Goal: Task Accomplishment & Management: Use online tool/utility

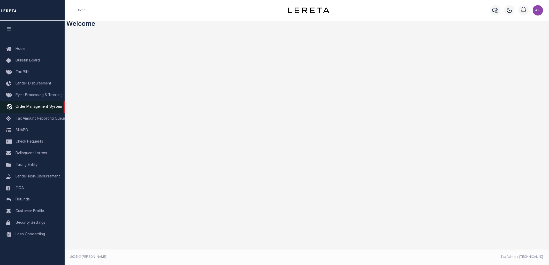
click at [41, 107] on span "Order Management System" at bounding box center [39, 107] width 47 height 4
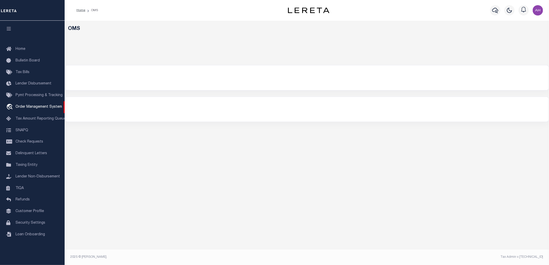
select select "200"
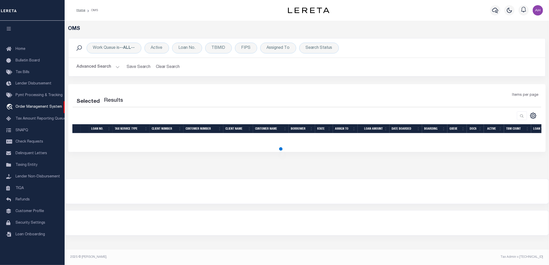
select select "200"
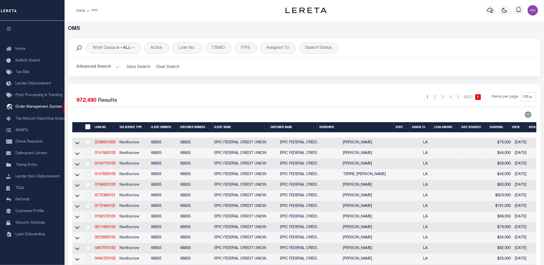
click at [110, 140] on td "2208501000" at bounding box center [105, 143] width 25 height 11
checkbox input "true"
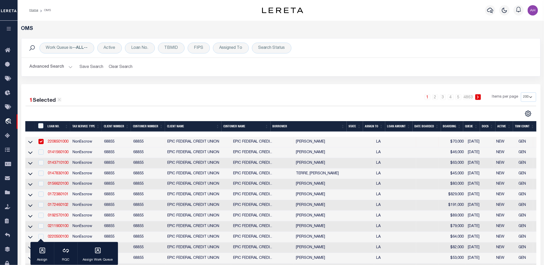
click at [60, 143] on link "2208501000" at bounding box center [58, 142] width 21 height 4
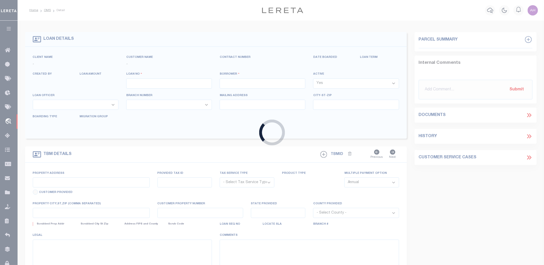
type input "2208501000"
type input "[PERSON_NAME]"
select select
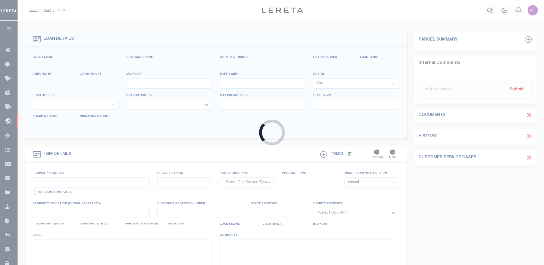
select select
type input "229 LAKE AVENUE"
radio input "true"
select select "NonEscrow"
select select
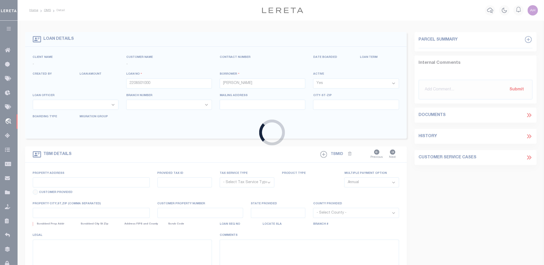
type input "METAIRIE LA 70005"
type input "2208501000"
type input "LA"
type textarea "THE EAST 1 4 OF THE NORTHWEST 1 4 OF THE SOUTHEAST 1 4 OF SECTION 31 TOWNSHIP30…"
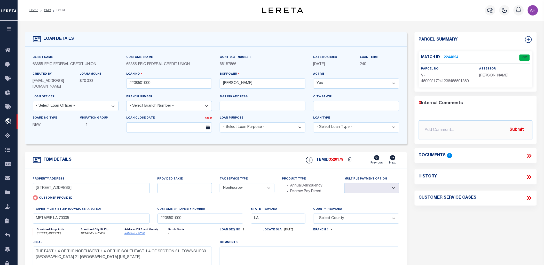
click at [529, 156] on icon at bounding box center [529, 156] width 2 height 4
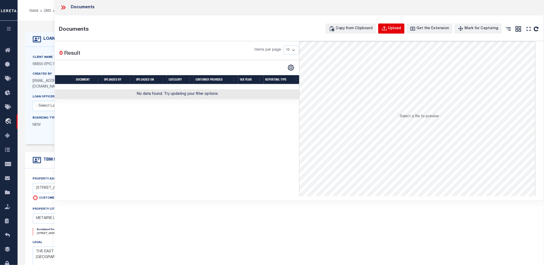
click at [394, 29] on div "Upload" at bounding box center [395, 29] width 13 height 6
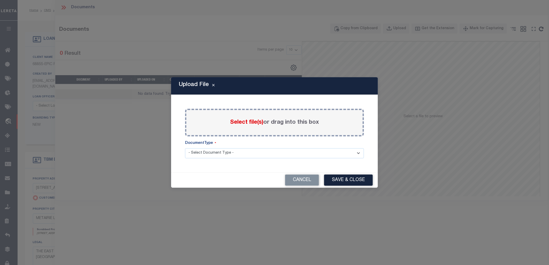
click at [236, 123] on span "Select file(s)" at bounding box center [246, 123] width 33 height 6
click at [0, 0] on input "Select file(s) or drag into this box" at bounding box center [0, 0] width 0 height 0
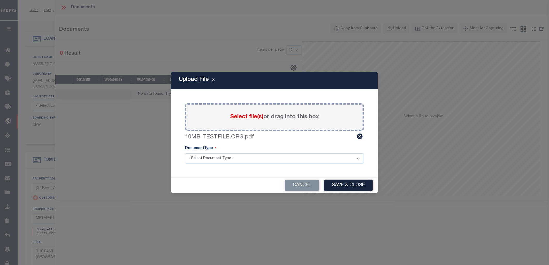
click at [254, 156] on select "- Select Document Type - Tax Service Documents" at bounding box center [274, 158] width 179 height 10
select select "TAX"
click at [185, 153] on select "- Select Document Type - Tax Service Documents" at bounding box center [274, 158] width 179 height 10
click at [354, 186] on button "Save & Close" at bounding box center [348, 185] width 49 height 11
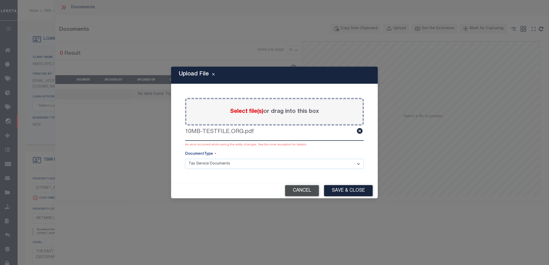
click at [292, 187] on button "Cancel" at bounding box center [302, 190] width 34 height 11
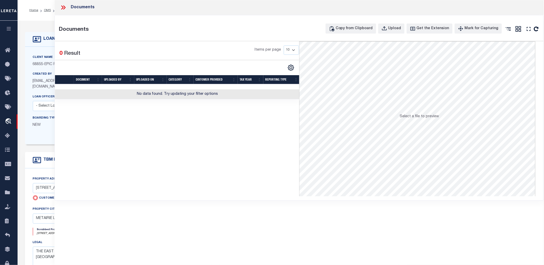
click at [60, 6] on icon at bounding box center [63, 7] width 7 height 7
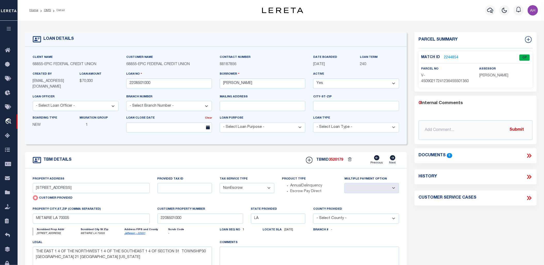
click at [5, 25] on button "button" at bounding box center [9, 30] width 18 height 18
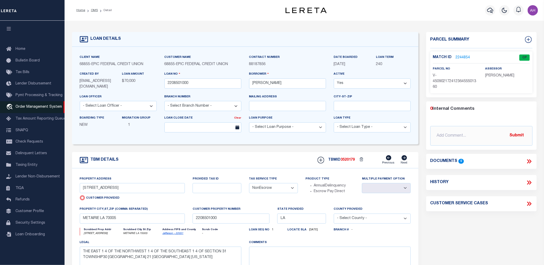
click at [34, 106] on span "Order Management System" at bounding box center [39, 107] width 47 height 4
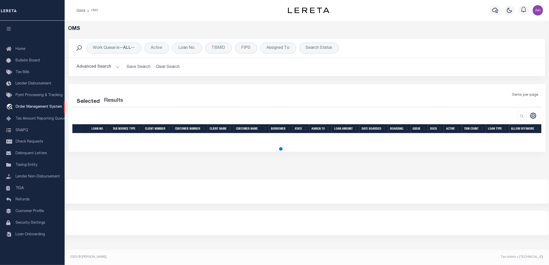
select select "200"
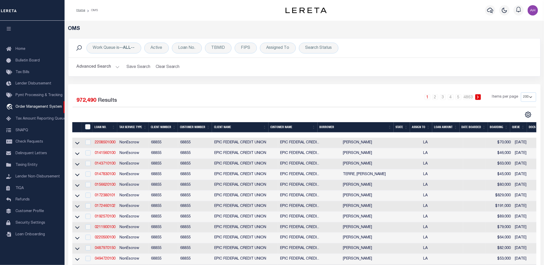
click at [87, 66] on button "Advanced Search" at bounding box center [98, 67] width 43 height 10
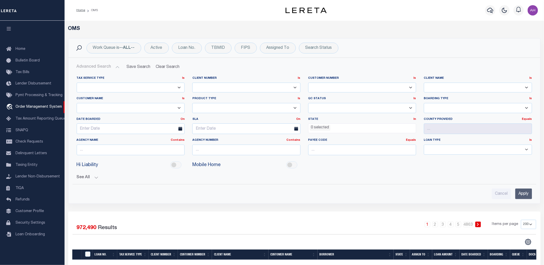
click at [235, 86] on select "1011 1012 1013 1014 101814 101862 1019 1042 1049 1052 1053 1055 1058 1061 1063 …" at bounding box center [246, 88] width 108 height 10
select select "1011"
click at [192, 83] on select "1011 1012 1013 1014 101814 101862 1019 1042 1049 1052 1053 1055 1058 1061 1063 …" at bounding box center [246, 88] width 108 height 10
click at [523, 195] on input "Apply" at bounding box center [524, 194] width 17 height 11
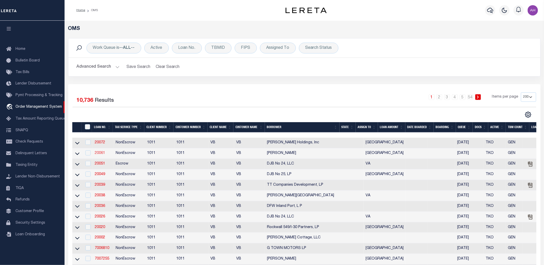
click at [99, 153] on link "20061" at bounding box center [100, 153] width 10 height 4
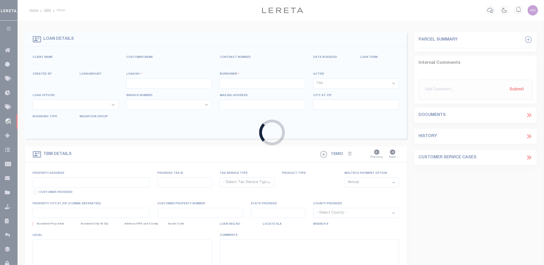
type input "20061"
type input "[PERSON_NAME]"
select select "False"
select select
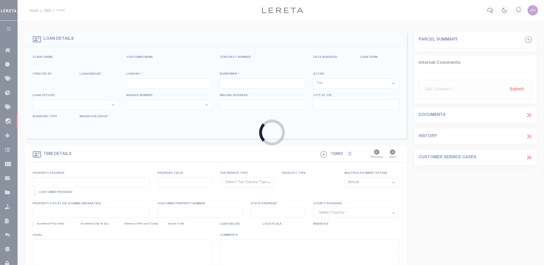
select select "NonEscrow"
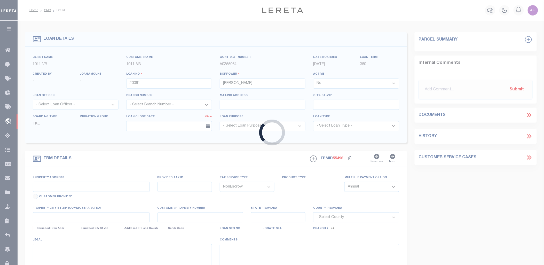
select select "70"
type input "[STREET_ADDRESS]"
select select
type input "[GEOGRAPHIC_DATA],[GEOGRAPHIC_DATA]"
type input "[GEOGRAPHIC_DATA]"
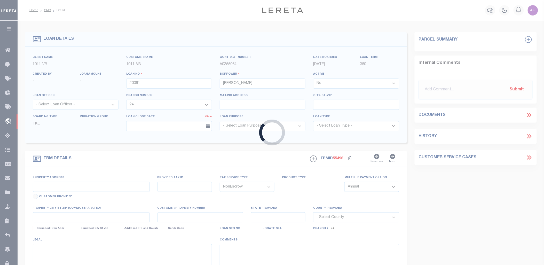
type textarea "[PERSON_NAME]"
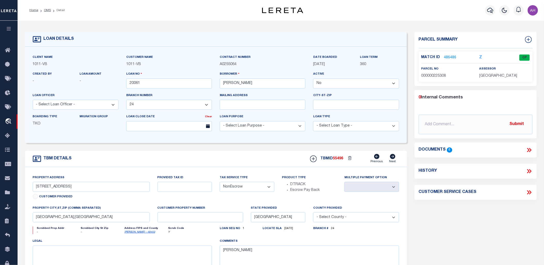
click at [530, 149] on icon at bounding box center [529, 150] width 2 height 4
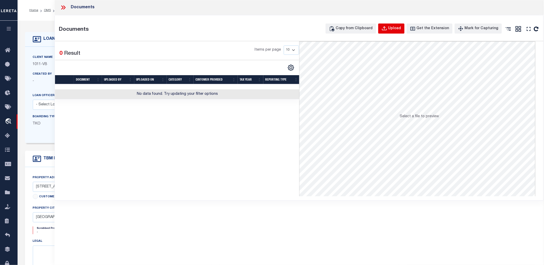
click at [401, 24] on button "Upload" at bounding box center [391, 29] width 26 height 10
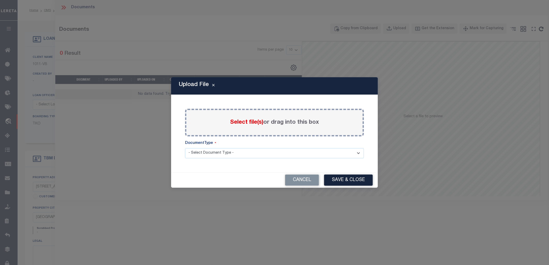
click at [238, 121] on span "Select file(s)" at bounding box center [246, 123] width 33 height 6
click at [0, 0] on input "Select file(s) or drag into this box" at bounding box center [0, 0] width 0 height 0
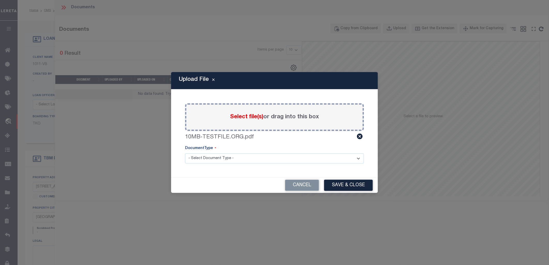
click at [216, 158] on select "- Select Document Type - Tax Service Documents" at bounding box center [274, 158] width 179 height 10
select select "TAX"
click at [185, 153] on select "- Select Document Type - Tax Service Documents" at bounding box center [274, 158] width 179 height 10
click at [366, 186] on button "Save & Close" at bounding box center [348, 185] width 49 height 11
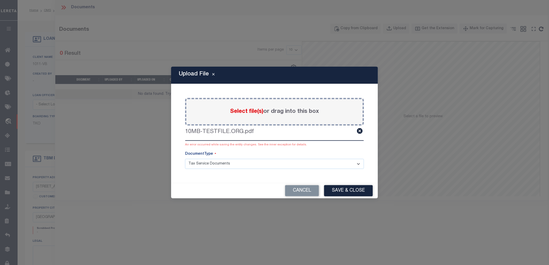
click at [275, 145] on div "An error occurred while saving the entity changes. See the inner exception for …" at bounding box center [274, 145] width 179 height 5
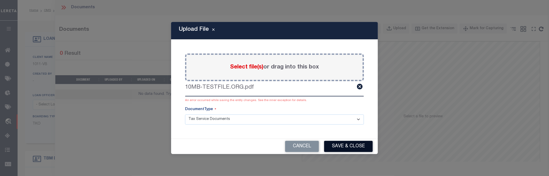
click at [353, 146] on button "Save & Close" at bounding box center [348, 146] width 49 height 11
click at [306, 149] on button "Cancel" at bounding box center [302, 146] width 34 height 11
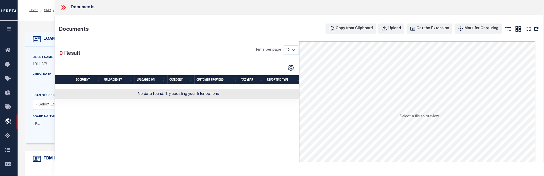
click at [63, 8] on icon at bounding box center [62, 7] width 2 height 4
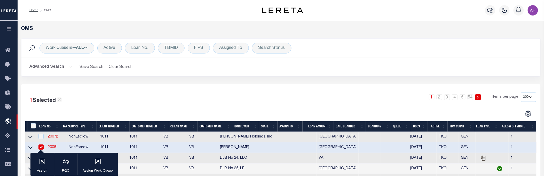
click at [68, 67] on button "Advanced Search" at bounding box center [51, 67] width 43 height 10
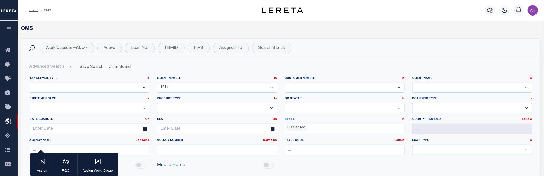
click at [255, 88] on select "1011 1012 1013 1014 101814 101862 1019 1042 1049 1052 1053 1055 1058 1061 1063 …" at bounding box center [217, 88] width 120 height 10
click at [157, 83] on select "1011 1012 1013 1014 101814 101862 1019 1042 1049 1052 1053 1055 1058 1061 1063 …" at bounding box center [217, 88] width 120 height 10
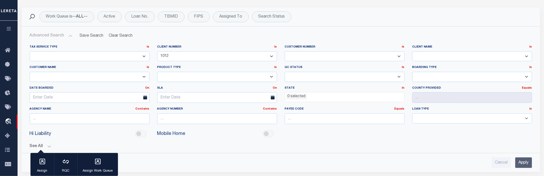
scroll to position [58, 0]
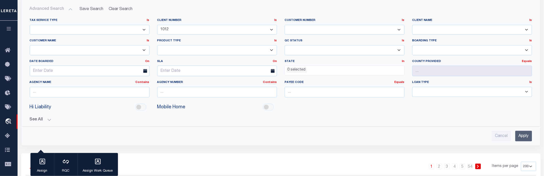
click at [522, 135] on input "Apply" at bounding box center [524, 136] width 17 height 11
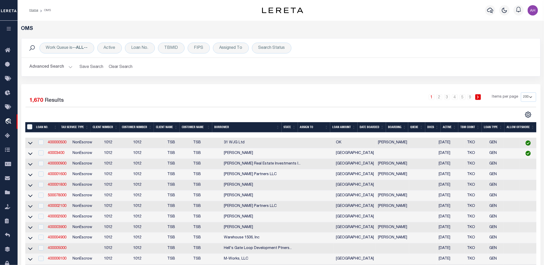
scroll to position [0, 0]
click at [54, 69] on button "Advanced Search" at bounding box center [51, 67] width 43 height 10
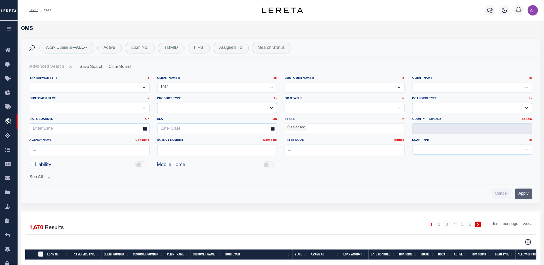
click at [170, 89] on select "1011 1012 1013 1014 101814 101862 1019 1042 1049 1052 1053 1055 1058 1061 1063 …" at bounding box center [217, 88] width 120 height 10
select select "2170"
click at [157, 83] on select "1011 1012 1013 1014 101814 101862 1019 1042 1049 1052 1053 1055 1058 1061 1063 …" at bounding box center [217, 88] width 120 height 10
click at [525, 192] on input "Apply" at bounding box center [524, 194] width 17 height 11
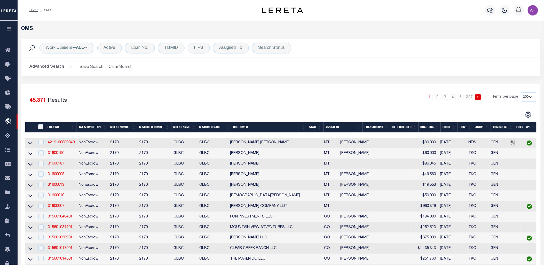
click at [59, 164] on link "31600187" at bounding box center [56, 164] width 17 height 4
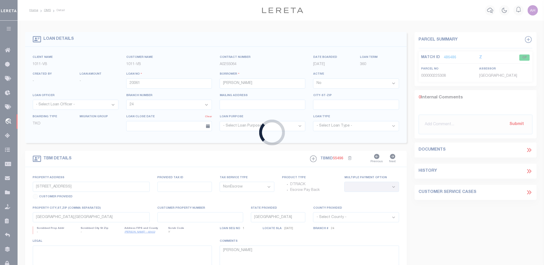
type input "31600187"
type input "[PERSON_NAME]"
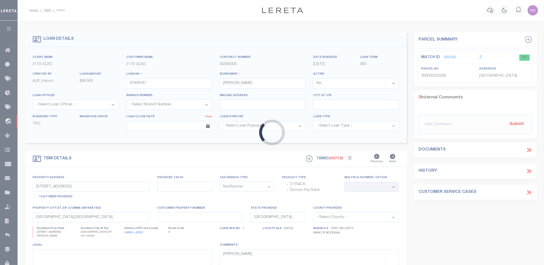
select select "4574"
type input "[STREET_ADDRESS][PERSON_NAME]"
select select
type input "[GEOGRAPHIC_DATA] MT 597140000"
type input "MT"
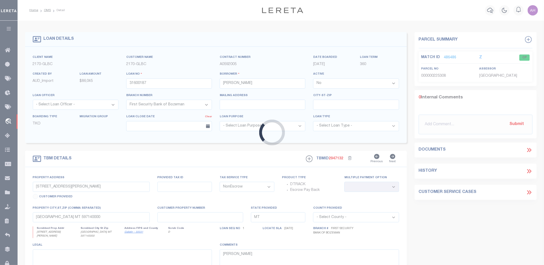
select select
type textarea "Liability limited to information provided"
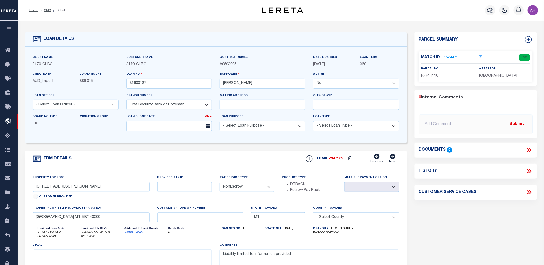
click at [525, 171] on div "History" at bounding box center [476, 171] width 114 height 7
click at [530, 171] on icon at bounding box center [529, 171] width 7 height 7
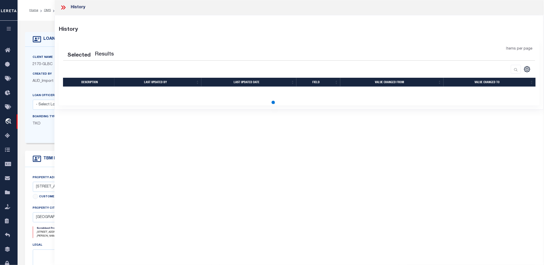
click at [63, 9] on icon at bounding box center [63, 7] width 7 height 7
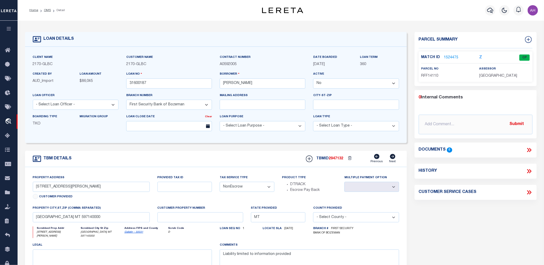
click at [530, 149] on icon at bounding box center [529, 150] width 2 height 4
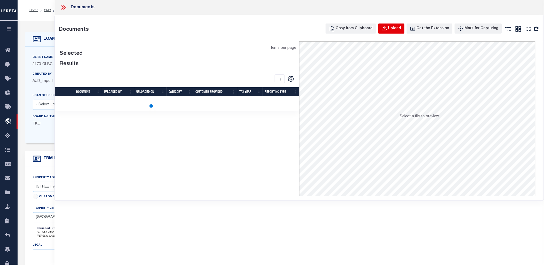
click at [399, 30] on div "Upload" at bounding box center [395, 29] width 13 height 6
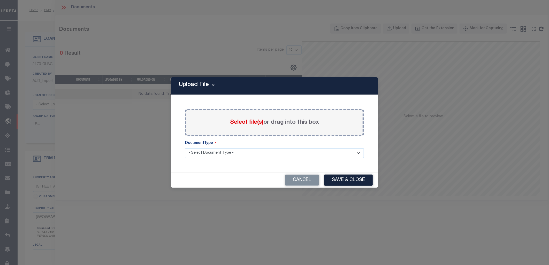
click at [236, 124] on span "Select file(s)" at bounding box center [246, 123] width 33 height 6
click at [0, 0] on input "Select file(s) or drag into this box" at bounding box center [0, 0] width 0 height 0
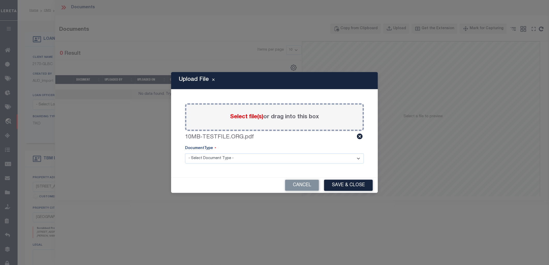
click at [228, 161] on select "- Select Document Type - Tax Service Documents" at bounding box center [274, 158] width 179 height 10
select select "TAX"
click at [185, 153] on select "- Select Document Type - Tax Service Documents" at bounding box center [274, 158] width 179 height 10
click at [365, 188] on button "Save & Close" at bounding box center [348, 185] width 49 height 11
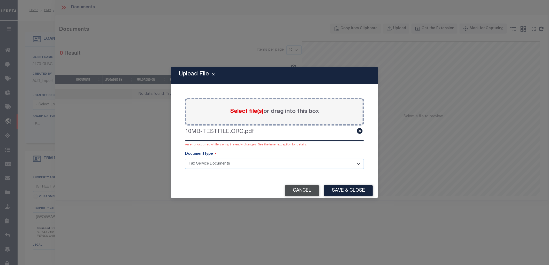
click at [300, 187] on button "Cancel" at bounding box center [302, 190] width 34 height 11
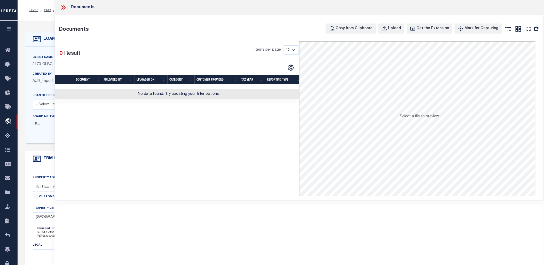
click at [61, 6] on icon at bounding box center [63, 7] width 7 height 7
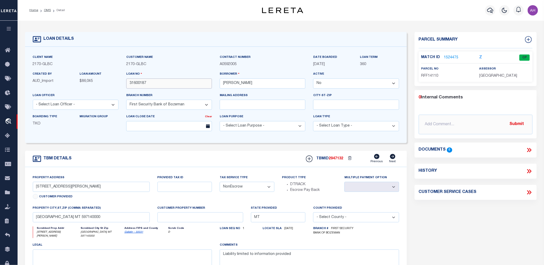
click at [143, 84] on input "31600187" at bounding box center [169, 84] width 86 height 10
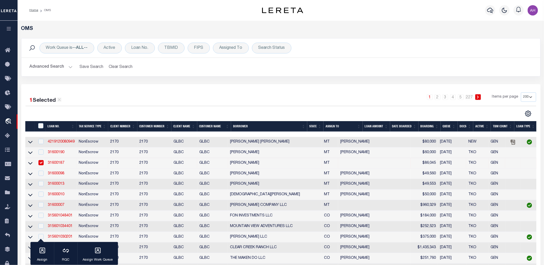
click at [55, 69] on button "Advanced Search" at bounding box center [51, 67] width 43 height 10
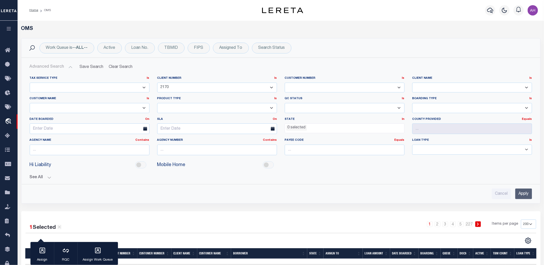
click at [210, 89] on select "1011 1012 1013 1014 101814 101862 1019 1042 1049 1052 1053 1055 1058 1061 1063 …" at bounding box center [217, 88] width 120 height 10
select select "2258"
click at [157, 83] on select "1011 1012 1013 1014 101814 101862 1019 1042 1049 1052 1053 1055 1058 1061 1063 …" at bounding box center [217, 88] width 120 height 10
click at [537, 195] on div "Advanced Search Save Search Clear Search tblSearchTopScreen_dynamictable_____De…" at bounding box center [281, 130] width 519 height 137
click at [517, 194] on input "Apply" at bounding box center [524, 194] width 17 height 11
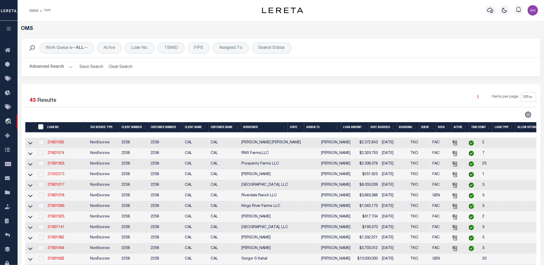
click at [59, 176] on link "21602073" at bounding box center [56, 175] width 17 height 4
type input "21602073"
type input "[PERSON_NAME]"
select select "True"
select select
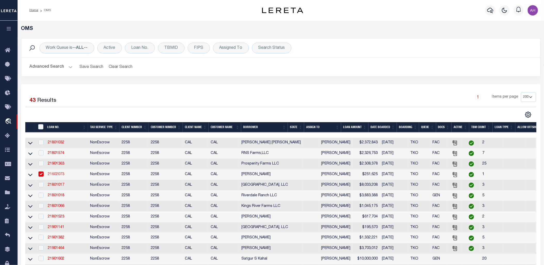
select select
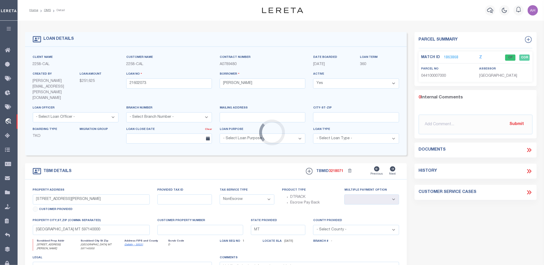
type input "044-100-007-000"
select select
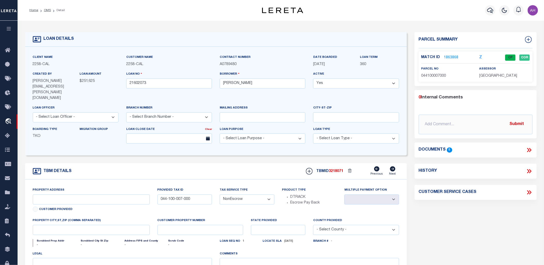
click at [528, 150] on icon at bounding box center [529, 150] width 7 height 7
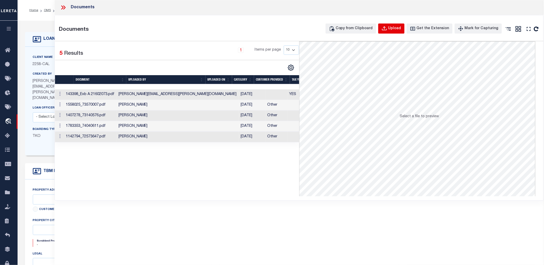
click at [387, 30] on icon "button" at bounding box center [384, 28] width 5 height 4
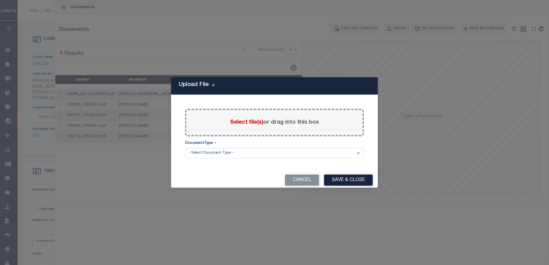
click at [244, 123] on span "Select file(s)" at bounding box center [246, 123] width 33 height 6
click at [0, 0] on input "Select file(s) or drag into this box" at bounding box center [0, 0] width 0 height 0
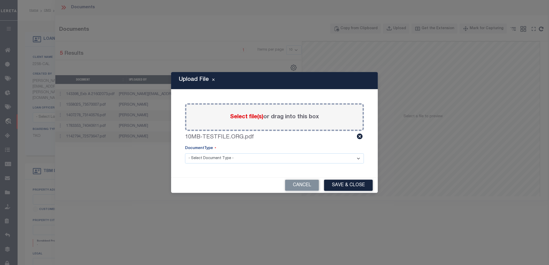
click at [275, 159] on select "- Select Document Type - Tax Service Documents" at bounding box center [274, 158] width 179 height 10
select select "TAX"
click at [185, 153] on select "- Select Document Type - Tax Service Documents" at bounding box center [274, 158] width 179 height 10
click at [348, 184] on button "Save & Close" at bounding box center [348, 185] width 49 height 11
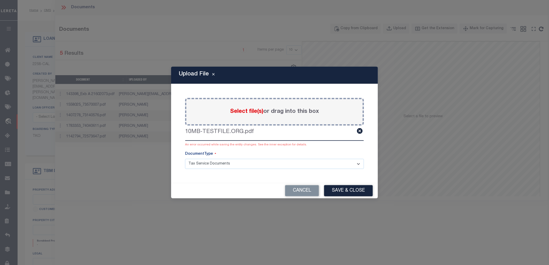
click at [164, 207] on div "Upload File Paste copied image or file into this box Select file(s) or drag int…" at bounding box center [274, 132] width 549 height 265
click at [306, 194] on button "Cancel" at bounding box center [302, 190] width 34 height 11
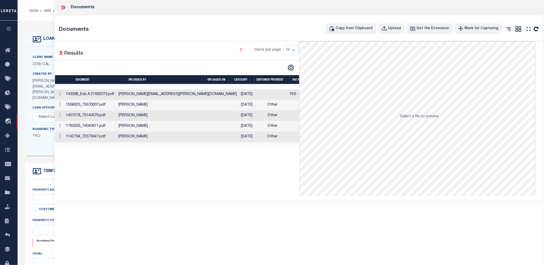
click at [61, 8] on icon at bounding box center [63, 7] width 7 height 7
